Goal: Consume media (video, audio): Consume media (video, audio)

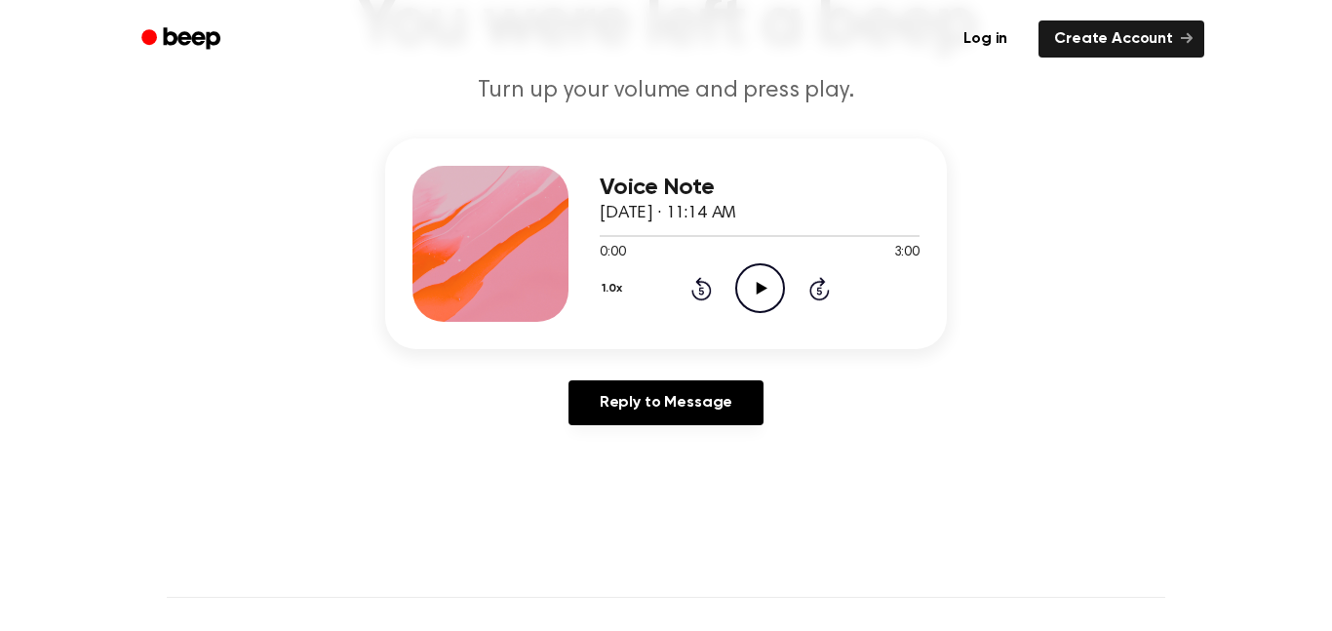
click at [782, 302] on icon "Play Audio" at bounding box center [760, 288] width 50 height 50
click at [771, 292] on icon "Pause Audio" at bounding box center [760, 288] width 50 height 50
click at [767, 290] on icon "Play Audio" at bounding box center [760, 288] width 50 height 50
click at [741, 306] on icon "Pause Audio" at bounding box center [760, 288] width 50 height 50
drag, startPoint x: 611, startPoint y: 238, endPoint x: 280, endPoint y: 336, distance: 344.8
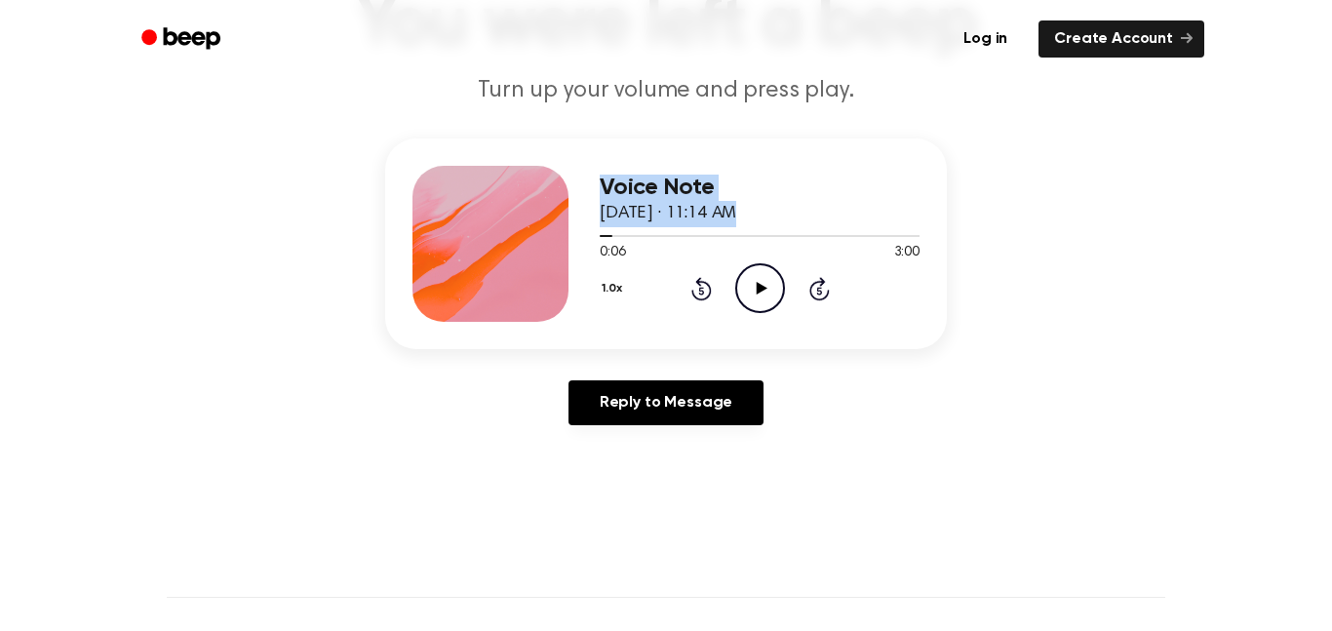
click at [280, 336] on div "Voice Note [DATE] · 11:14 AM 0:06 3:00 Your browser does not support the [objec…" at bounding box center [666, 290] width 1286 height 302
click at [939, 593] on main "You were left a beep Turn up your volume and press play. Voice Note [DATE] · 11…" at bounding box center [666, 434] width 1332 height 1203
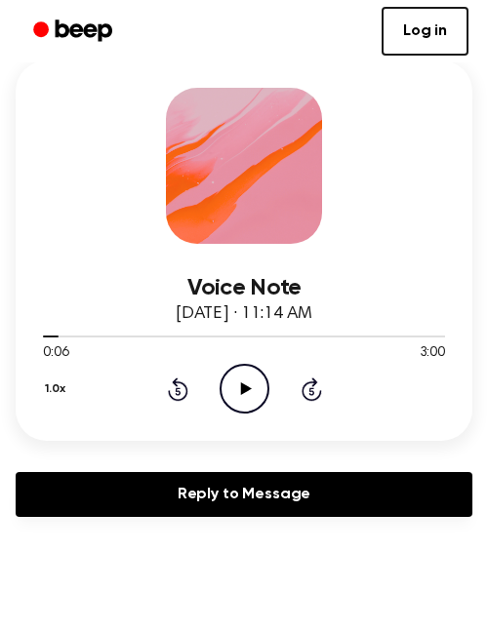
drag, startPoint x: 248, startPoint y: 417, endPoint x: 248, endPoint y: 383, distance: 34.1
click at [248, 386] on div "Voice Note [DATE] · 11:14 AM 0:06 3:00 Your browser does not support the [objec…" at bounding box center [244, 250] width 456 height 380
click at [248, 383] on icon "Play Audio" at bounding box center [244, 389] width 50 height 50
drag, startPoint x: 141, startPoint y: 338, endPoint x: 30, endPoint y: 386, distance: 121.0
click at [18, 364] on div "Voice Note [DATE] · 11:14 AM 1:30 3:00 Your browser does not support the [objec…" at bounding box center [244, 250] width 456 height 380
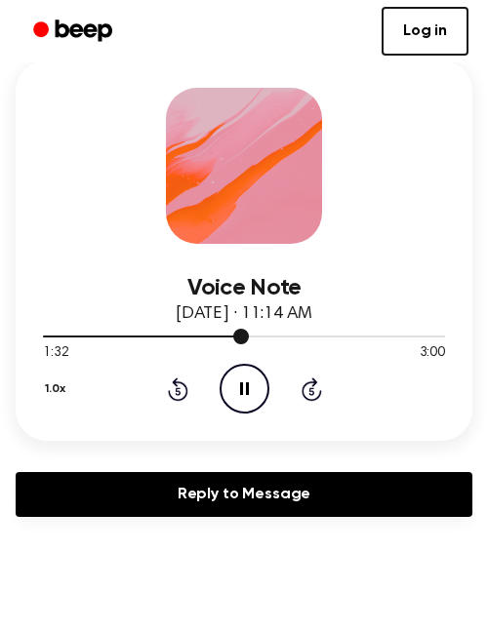
click at [81, 337] on div at bounding box center [146, 337] width 206 height 2
drag, startPoint x: 178, startPoint y: 350, endPoint x: 129, endPoint y: 435, distance: 97.9
click at [129, 435] on div "Voice Note [DATE] · 11:14 AM 1:31 3:00 Your browser does not support the [objec…" at bounding box center [244, 250] width 456 height 380
drag, startPoint x: 168, startPoint y: 334, endPoint x: 105, endPoint y: 389, distance: 83.6
click at [105, 389] on div "Voice Note [DATE] · 11:14 AM 1:33 3:00 Your browser does not support the [objec…" at bounding box center [244, 329] width 402 height 170
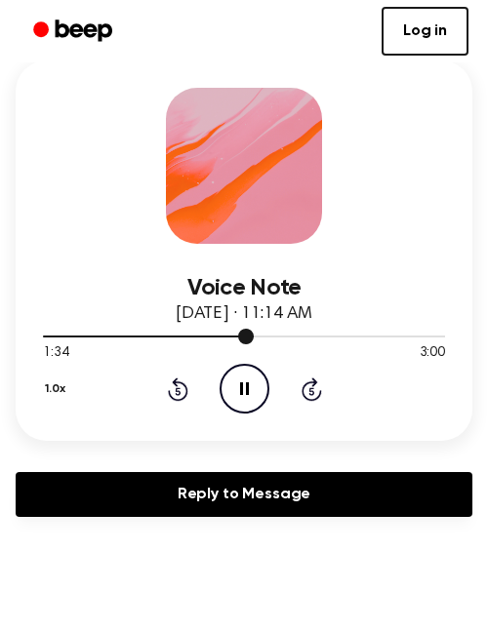
drag, startPoint x: 163, startPoint y: 339, endPoint x: 97, endPoint y: 342, distance: 66.4
click at [97, 342] on div at bounding box center [244, 336] width 402 height 16
click at [97, 345] on div "0:24 3:00" at bounding box center [244, 353] width 402 height 20
click at [121, 342] on div at bounding box center [244, 336] width 402 height 16
click at [146, 345] on div "0:35 3:00" at bounding box center [244, 353] width 402 height 20
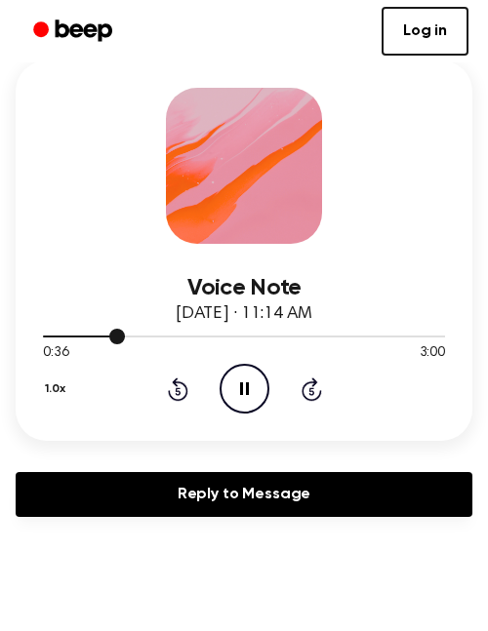
click at [159, 342] on div at bounding box center [244, 336] width 402 height 16
click at [234, 398] on icon "Pause Audio" at bounding box center [244, 389] width 50 height 50
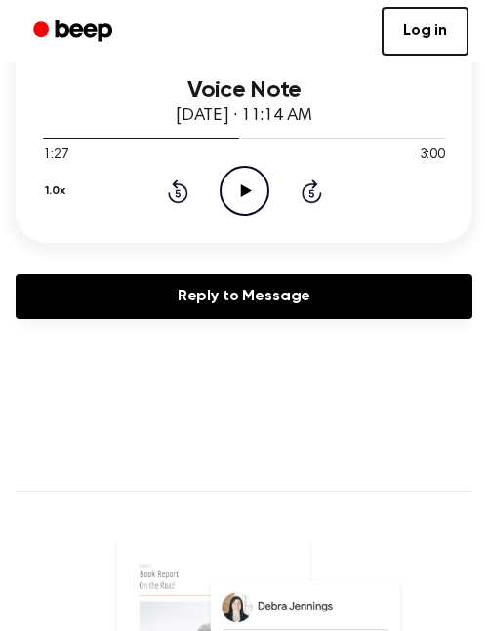
scroll to position [378, 0]
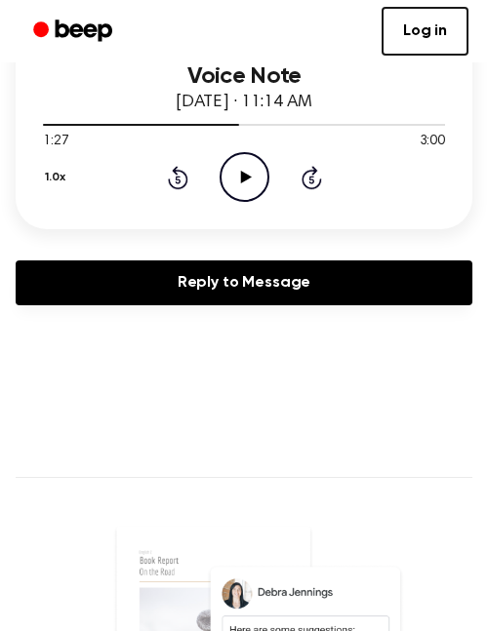
click at [242, 180] on icon at bounding box center [245, 177] width 11 height 13
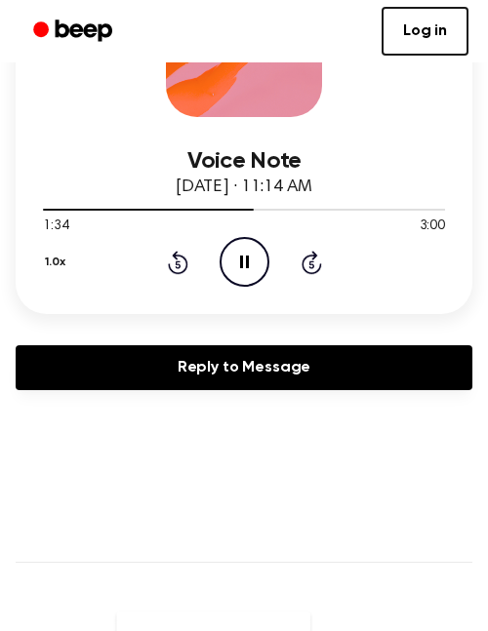
scroll to position [297, 0]
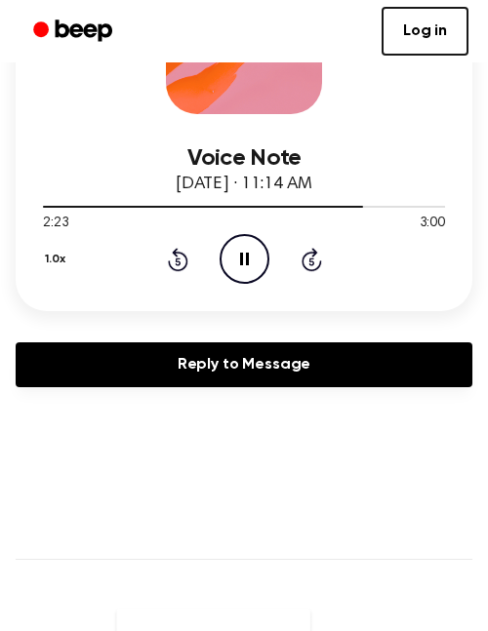
click at [237, 263] on icon "Pause Audio" at bounding box center [244, 259] width 50 height 50
click at [246, 269] on icon "Play Audio" at bounding box center [244, 259] width 50 height 50
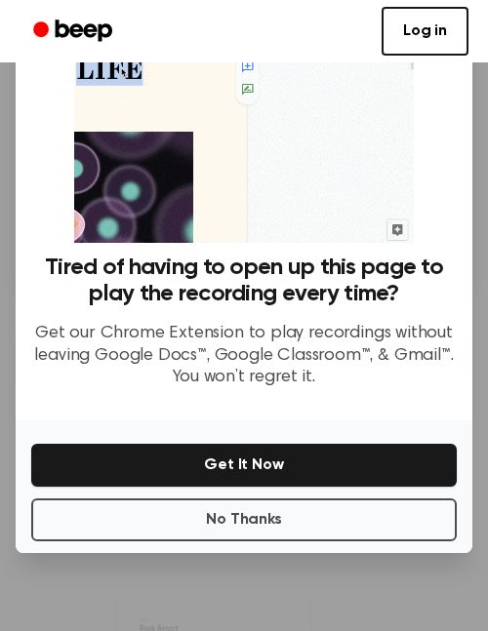
scroll to position [325, 0]
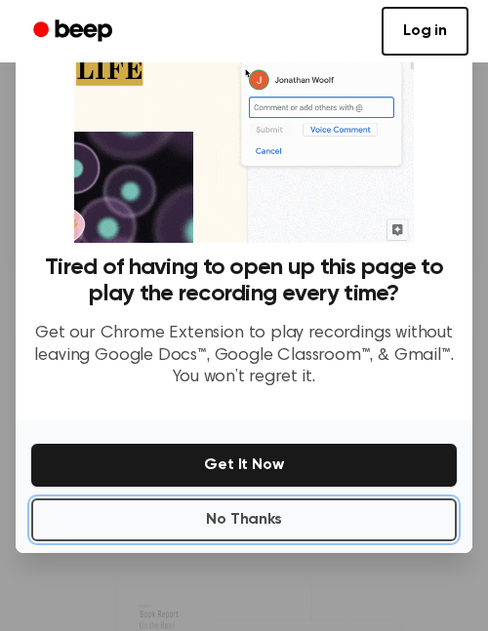
click at [240, 495] on div "No Thanks Get It Now" at bounding box center [244, 486] width 456 height 133
click at [250, 526] on button "No Thanks" at bounding box center [243, 519] width 425 height 43
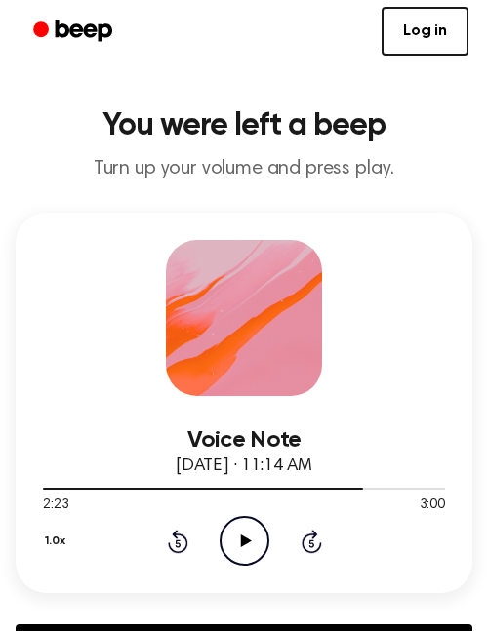
scroll to position [20, 0]
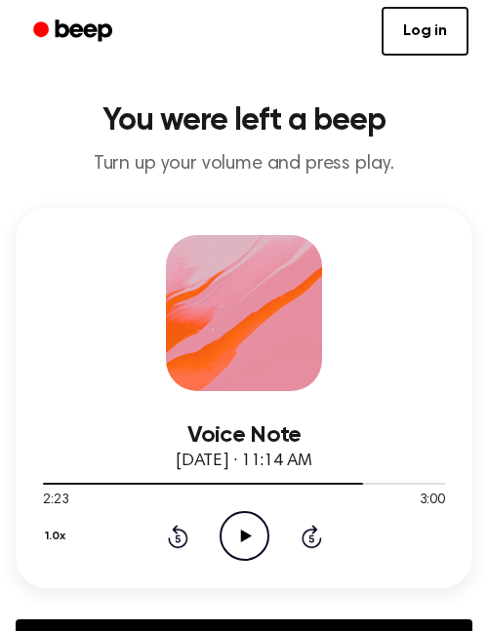
click at [244, 523] on icon "Play Audio" at bounding box center [244, 536] width 50 height 50
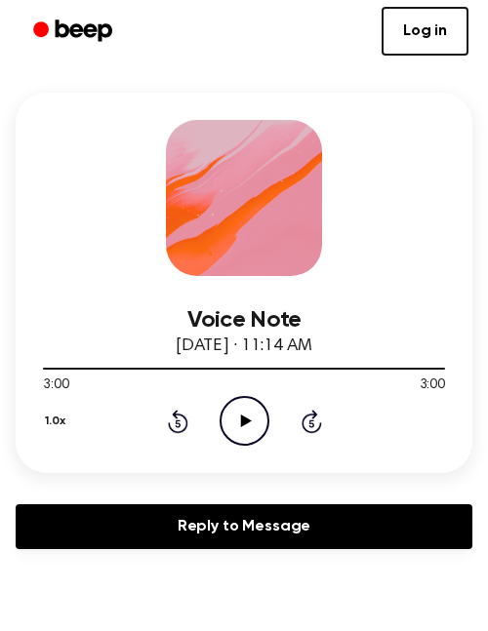
scroll to position [161, 0]
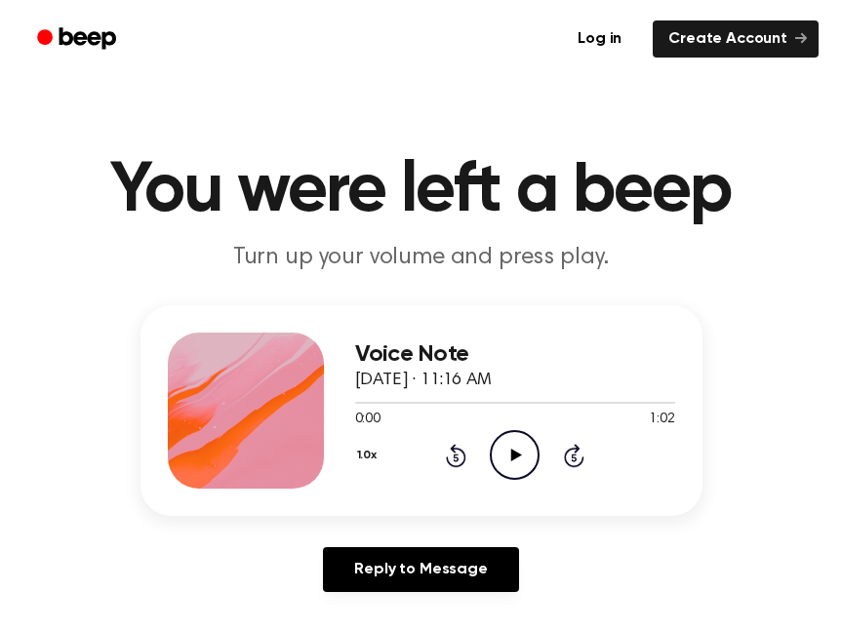
click at [509, 468] on icon "Play Audio" at bounding box center [515, 455] width 50 height 50
click at [528, 480] on div "Voice Note October 9, 2025 · 11:16 AM 0:06 1:02 Your browser does not support t…" at bounding box center [515, 411] width 320 height 156
click at [507, 452] on icon "Pause Audio" at bounding box center [515, 455] width 50 height 50
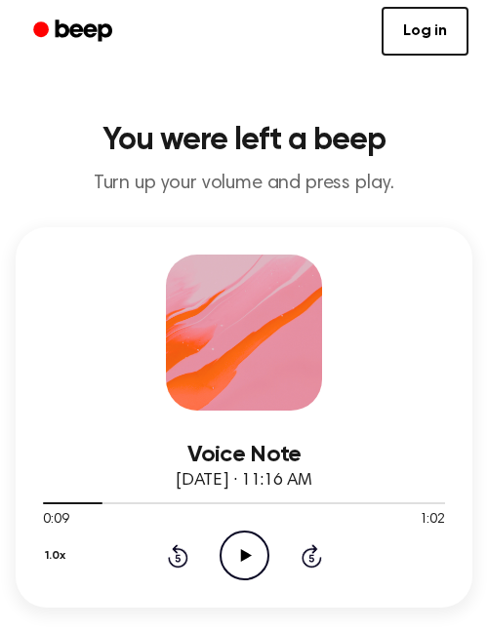
drag, startPoint x: 238, startPoint y: 563, endPoint x: 248, endPoint y: 525, distance: 39.3
click at [245, 537] on icon "Play Audio" at bounding box center [244, 556] width 50 height 50
click at [221, 554] on icon "Pause Audio" at bounding box center [244, 556] width 50 height 50
click at [236, 560] on icon "Play Audio" at bounding box center [244, 556] width 50 height 50
